Goal: Obtain resource: Download file/media

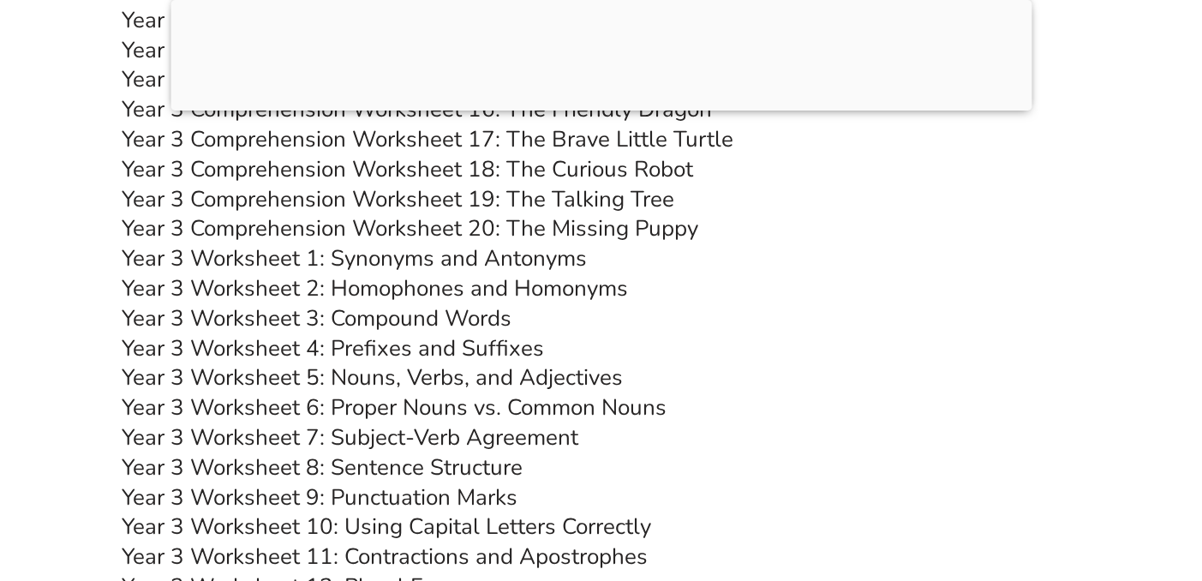
scroll to position [6164, 0]
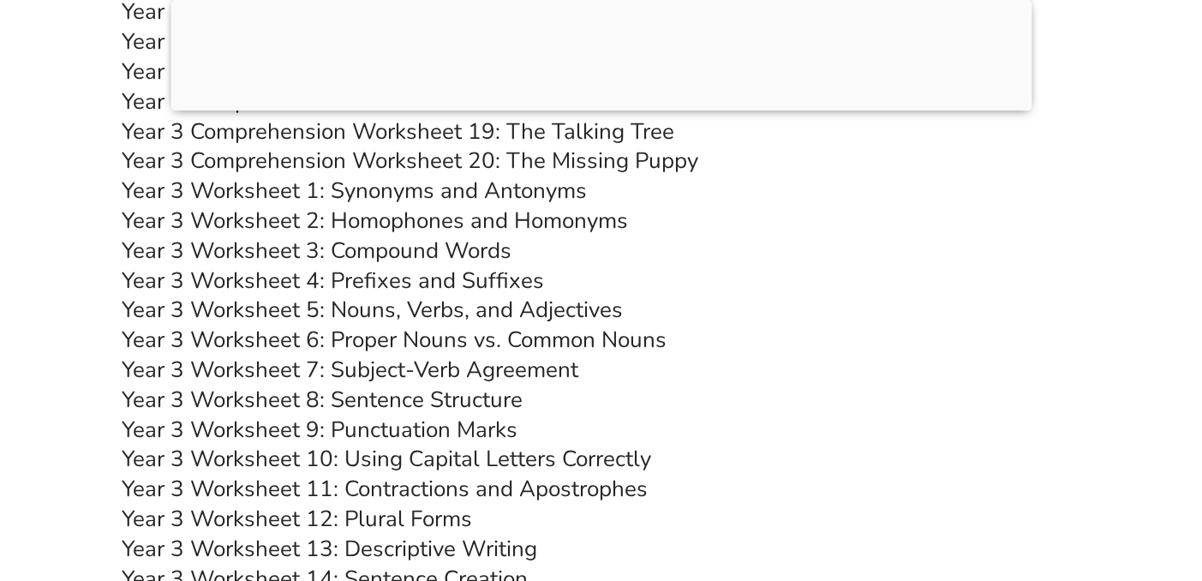
scroll to position [6330, 0]
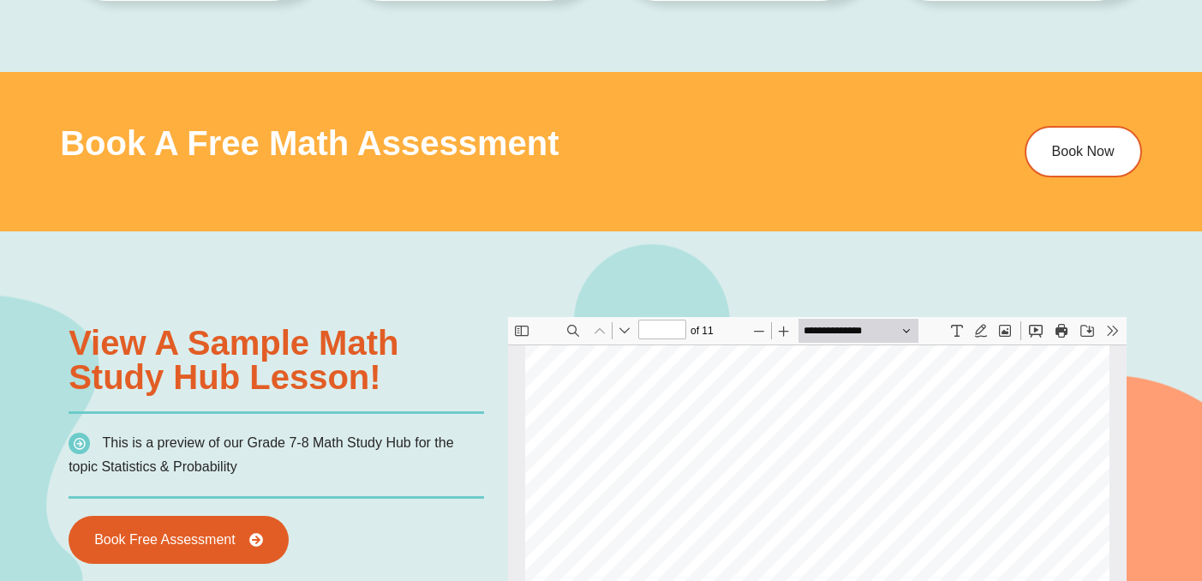
scroll to position [1096, 0]
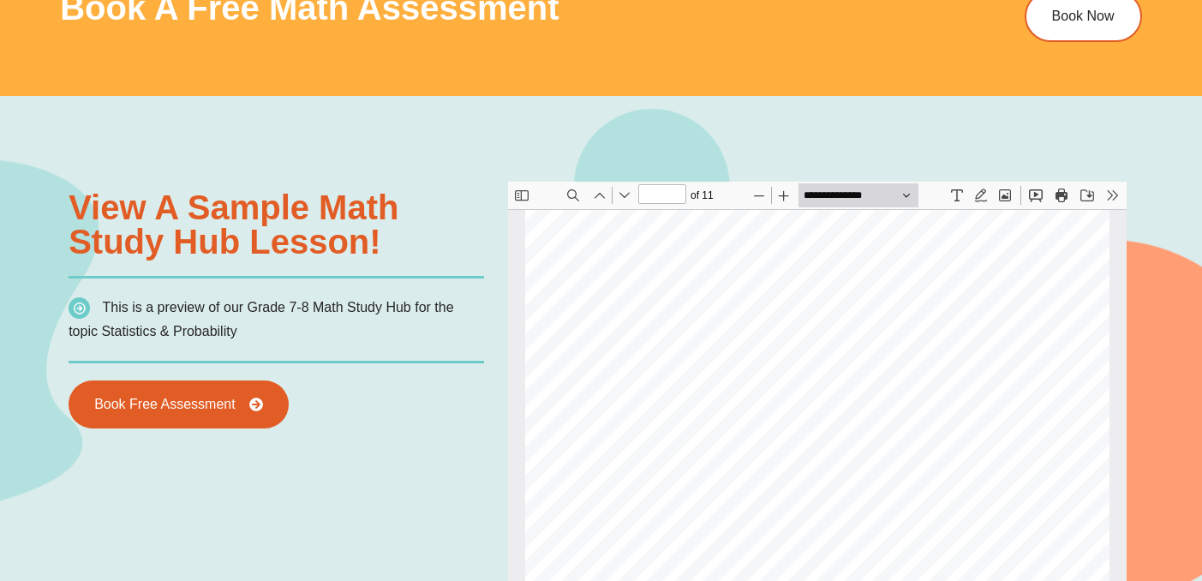
type input "*"
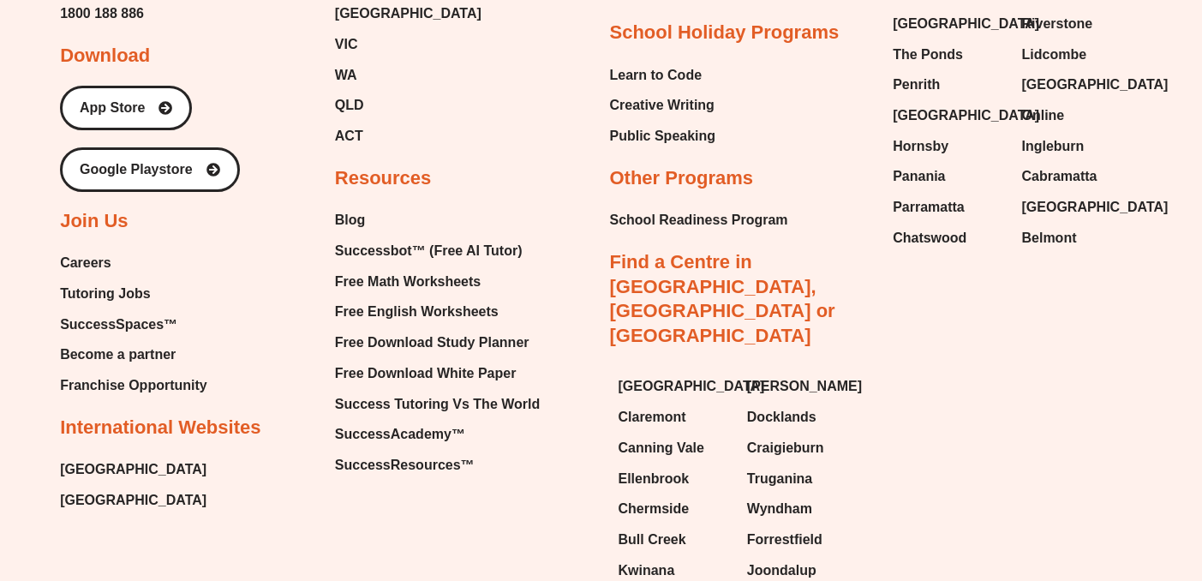
scroll to position [5859, 0]
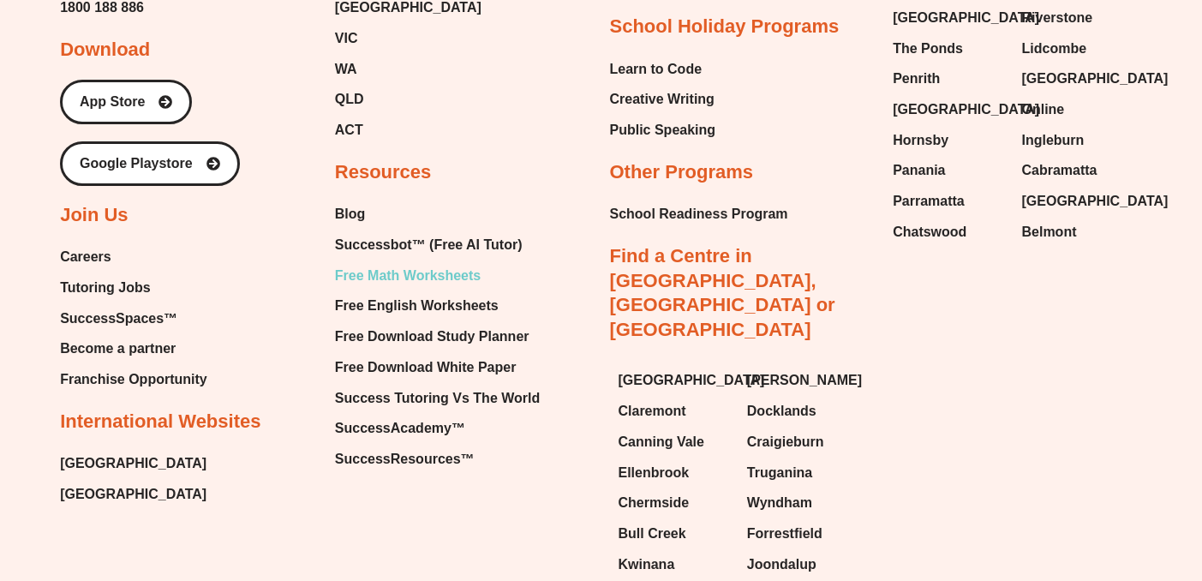
click at [430, 270] on span "Free Math Worksheets" at bounding box center [408, 276] width 146 height 26
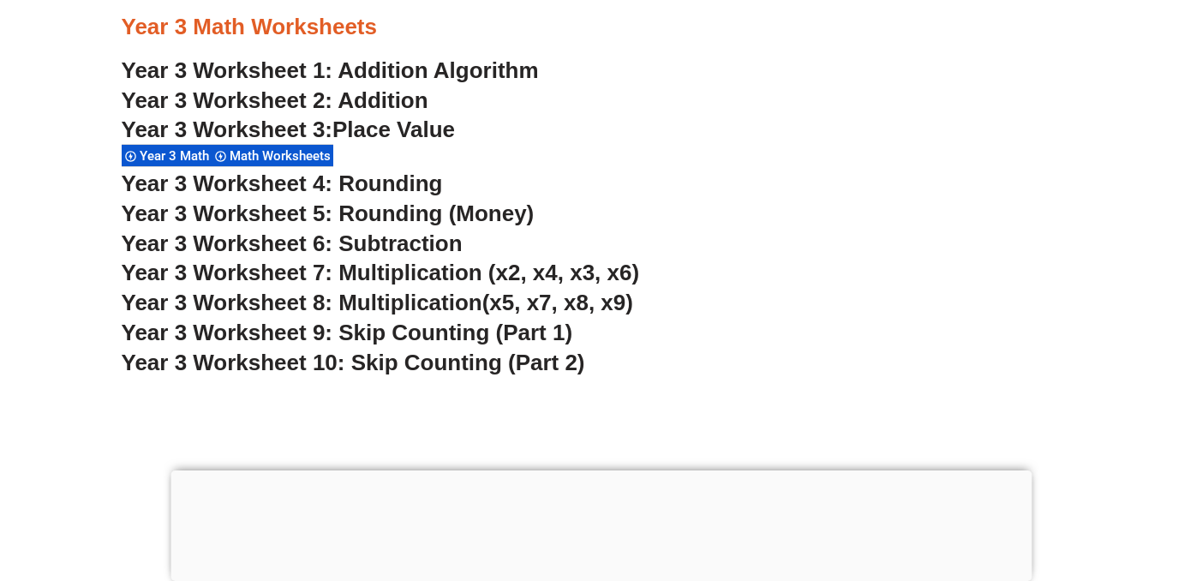
scroll to position [2458, 0]
